Goal: Transaction & Acquisition: Purchase product/service

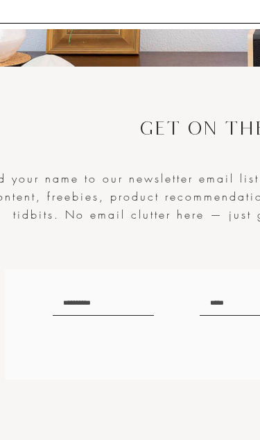
scroll to position [2614, 111]
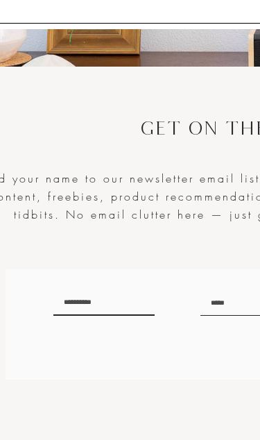
click at [94, 316] on input "text" at bounding box center [103, 303] width 101 height 26
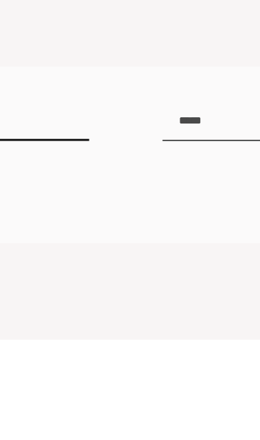
type input "*****"
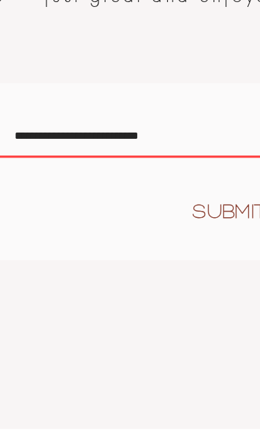
scroll to position [2666, 272]
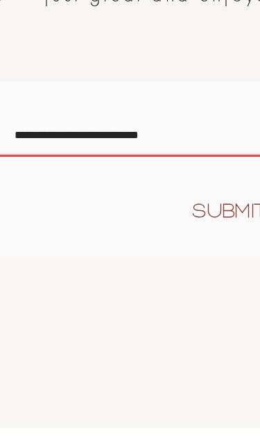
click at [114, 237] on input "**********" at bounding box center [139, 250] width 198 height 26
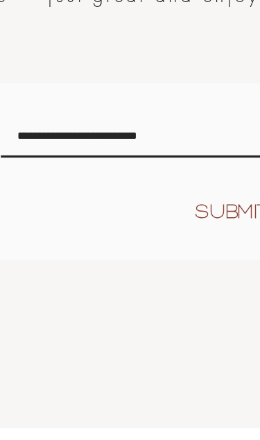
type input "**********"
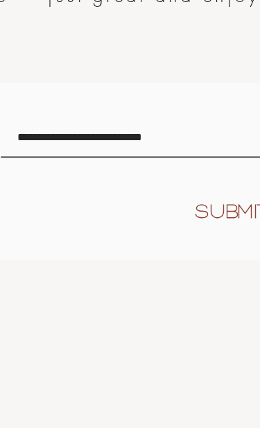
click at [161, 289] on span "SUBMIT" at bounding box center [184, 297] width 46 height 17
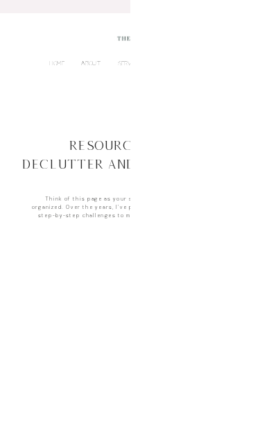
scroll to position [49, 28]
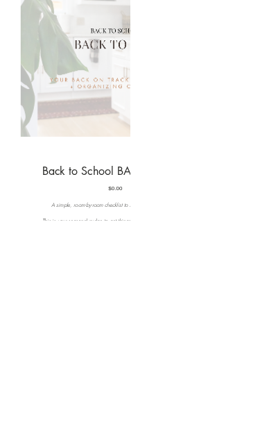
scroll to position [348, 108]
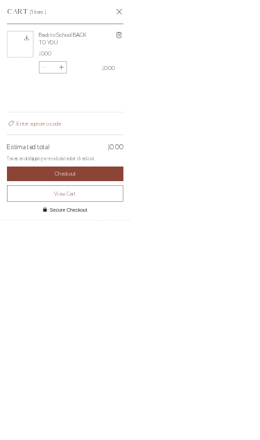
scroll to position [0, 0]
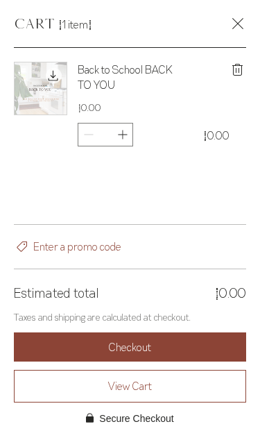
click at [112, 388] on span "View Cart" at bounding box center [130, 385] width 44 height 15
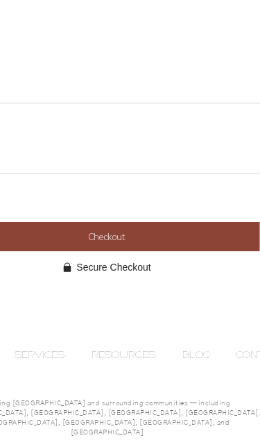
scroll to position [288, 233]
click at [115, 235] on span "Checkout" at bounding box center [107, 237] width 37 height 10
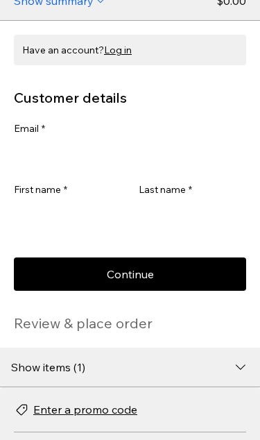
scroll to position [54, 0]
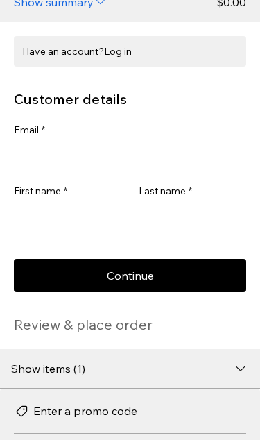
click at [67, 158] on input "Email *" at bounding box center [126, 157] width 224 height 28
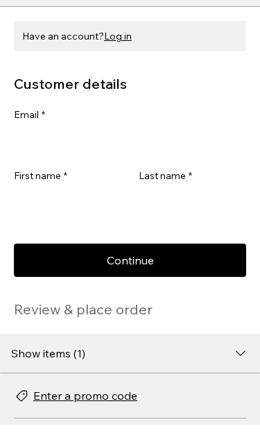
type input "**********"
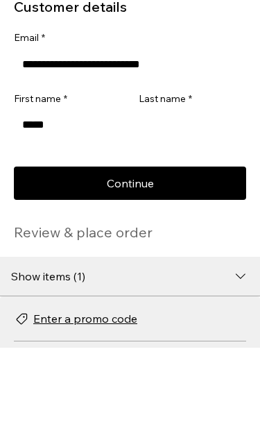
type input "*****"
click at [166, 203] on input "Last name *" at bounding box center [189, 217] width 100 height 28
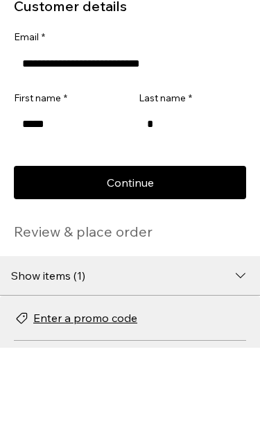
scroll to position [0, 58]
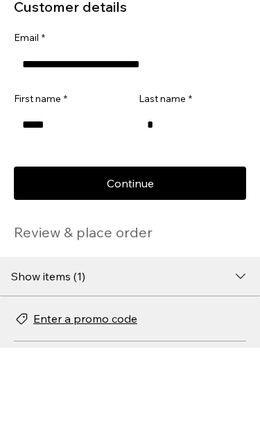
type input "*"
click at [135, 270] on span "Continue" at bounding box center [130, 275] width 47 height 11
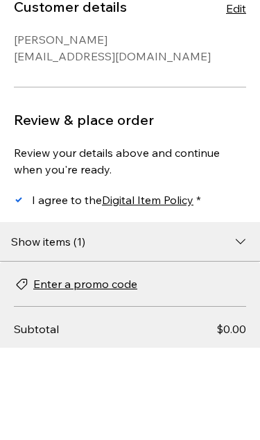
scroll to position [59, 58]
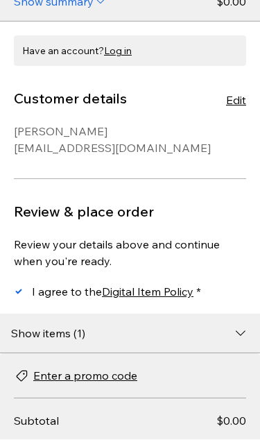
click at [157, 297] on span "Digital Item Policy" at bounding box center [148, 292] width 92 height 14
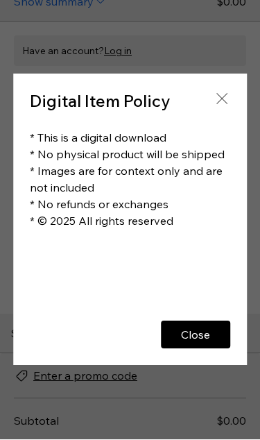
click at [199, 334] on span "Close" at bounding box center [195, 335] width 29 height 11
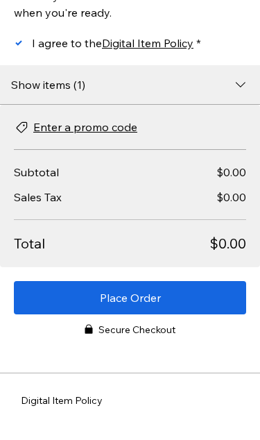
scroll to position [301, 0]
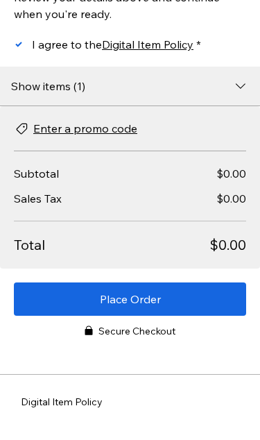
click at [126, 294] on span "Place Order" at bounding box center [130, 299] width 61 height 11
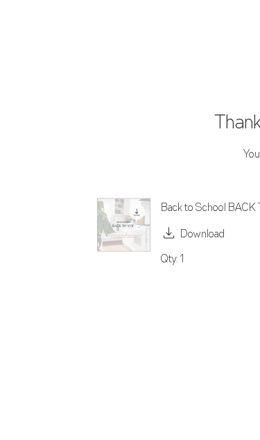
scroll to position [200, 6]
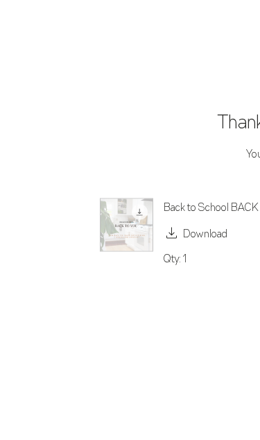
click at [180, 240] on icon "main content" at bounding box center [172, 233] width 17 height 17
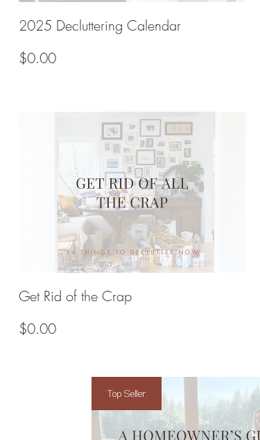
scroll to position [1062, 102]
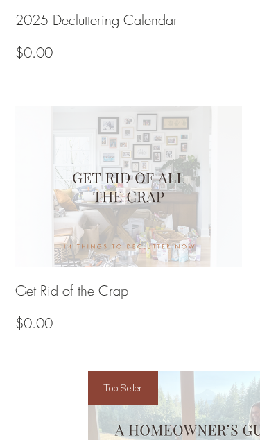
click at [117, 303] on span "View Details" at bounding box center [128, 306] width 135 height 17
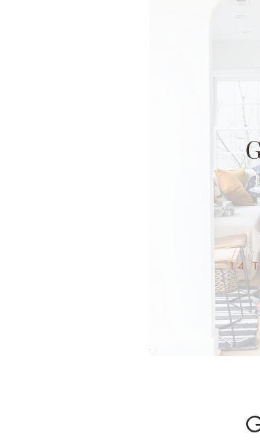
scroll to position [265, 0]
